Goal: Entertainment & Leisure: Consume media (video, audio)

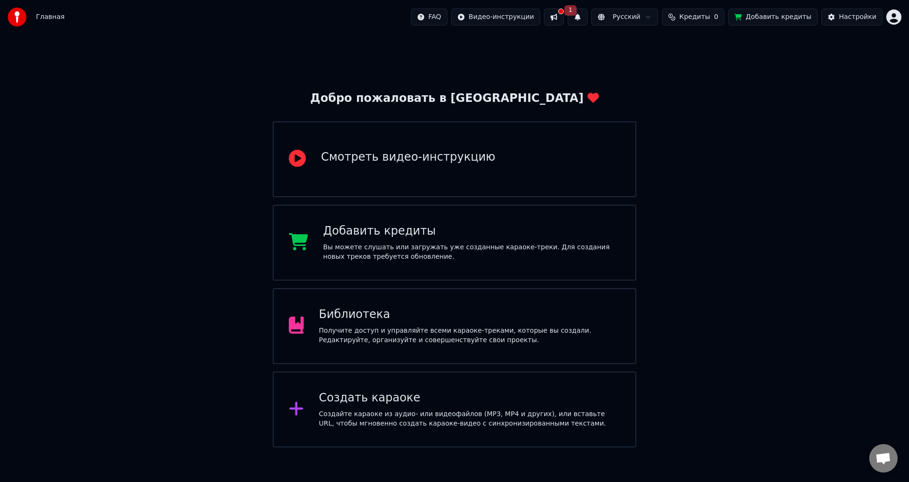
click at [413, 324] on div "Библиотека Получите доступ и управляйте всеми караоке-треками, которые вы созда…" at bounding box center [470, 326] width 302 height 38
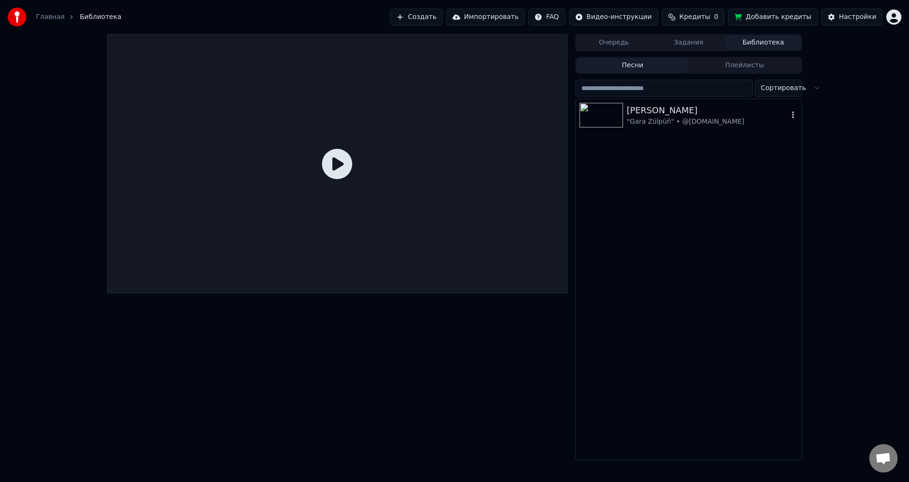
click at [603, 111] on img at bounding box center [602, 115] width 44 height 25
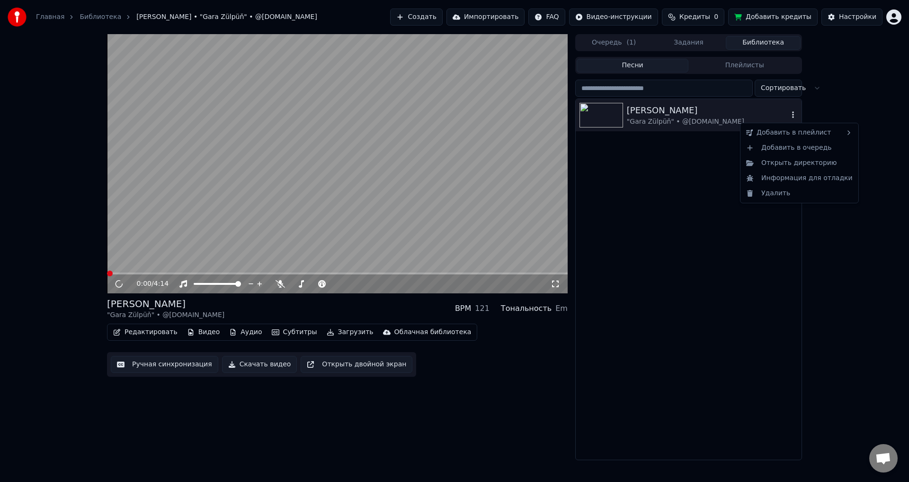
click at [792, 114] on icon "button" at bounding box center [793, 115] width 9 height 8
click at [120, 283] on icon at bounding box center [119, 284] width 5 height 6
click at [554, 284] on icon at bounding box center [555, 284] width 9 height 8
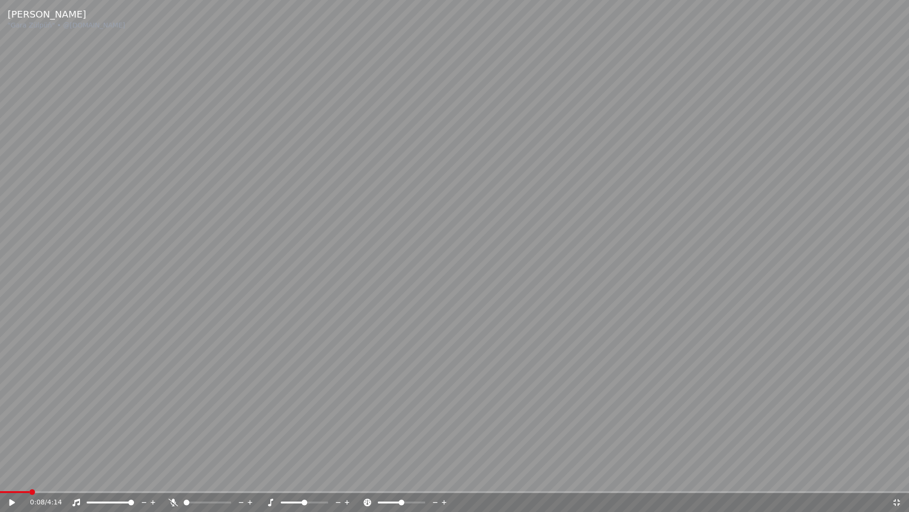
click at [901, 481] on icon at bounding box center [896, 502] width 9 height 8
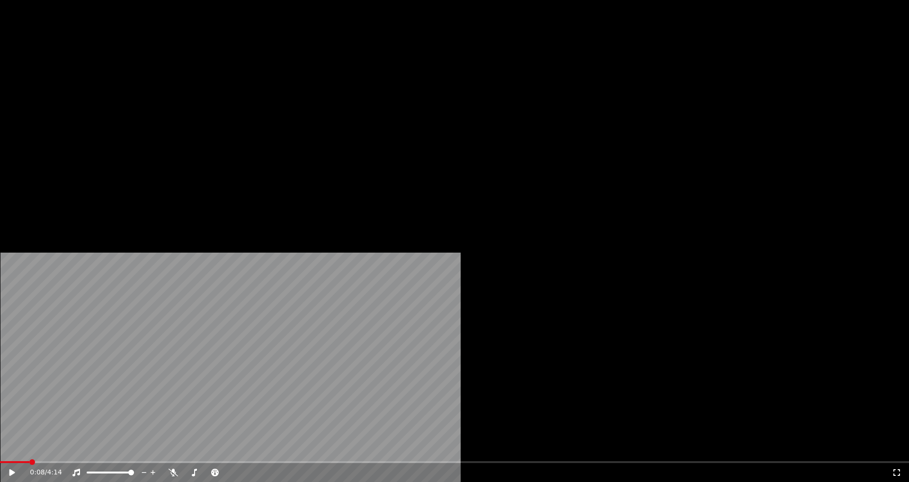
click at [793, 117] on icon "button" at bounding box center [793, 114] width 2 height 7
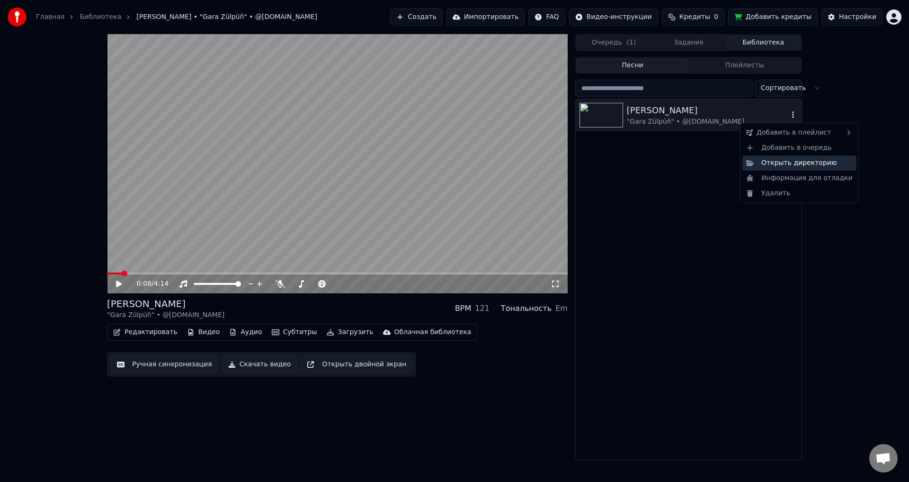
click at [812, 165] on div "Открыть директорию" at bounding box center [800, 162] width 114 height 15
click at [794, 116] on icon "button" at bounding box center [793, 115] width 9 height 8
click at [796, 164] on div "Открыть директорию" at bounding box center [800, 162] width 114 height 15
